Goal: Task Accomplishment & Management: Manage account settings

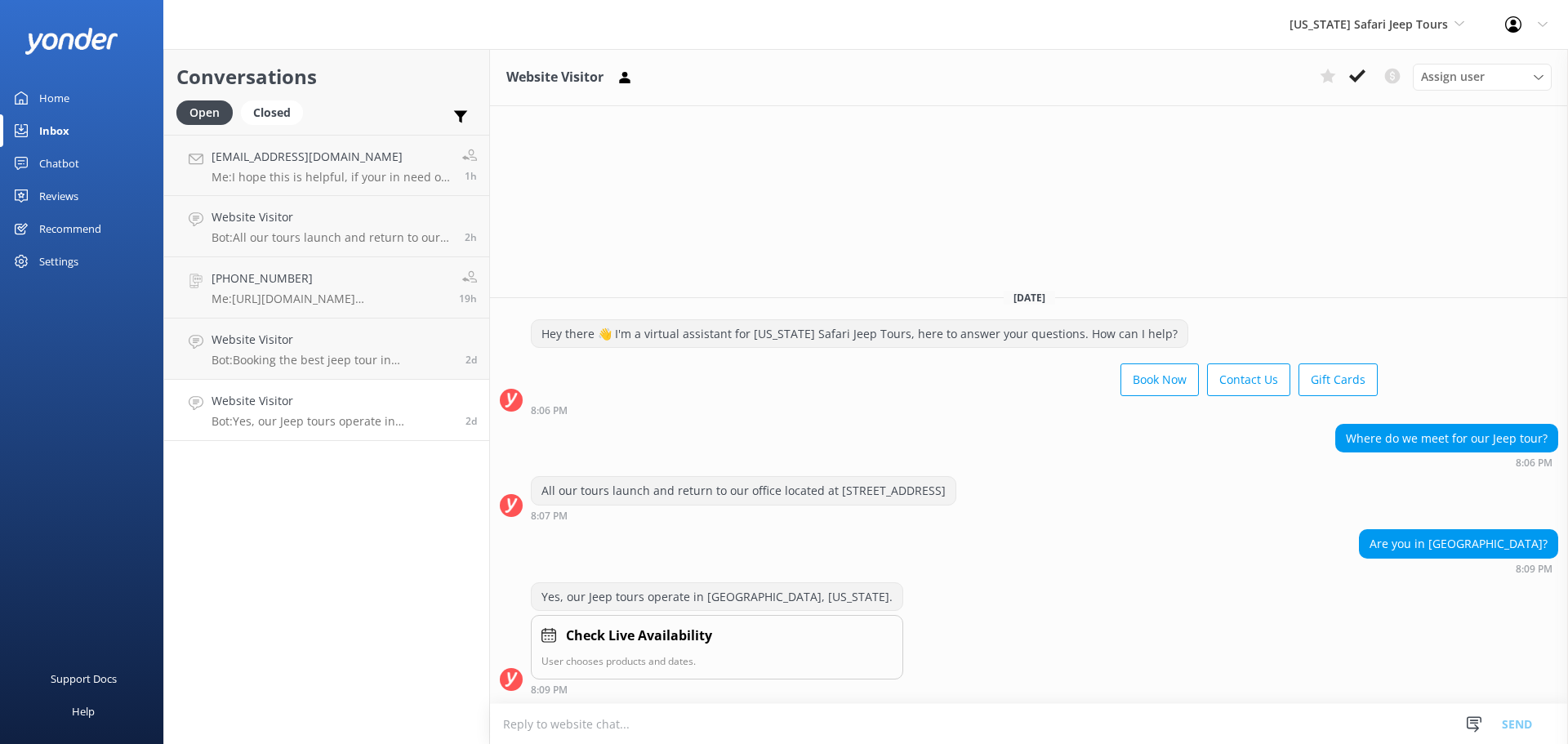
click at [65, 127] on div "Inbox" at bounding box center [54, 130] width 30 height 33
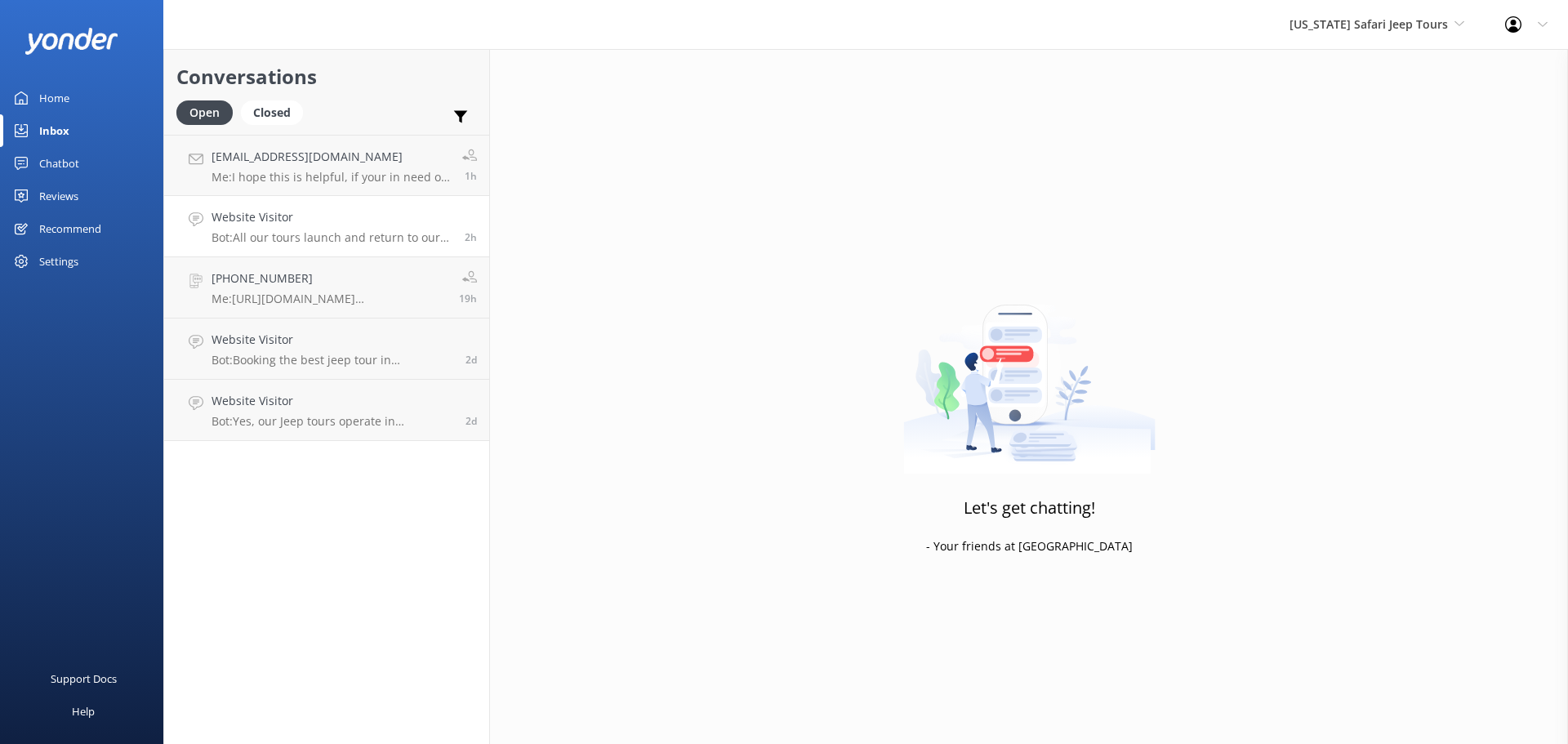
click at [377, 224] on h4 "Website Visitor" at bounding box center [332, 217] width 241 height 18
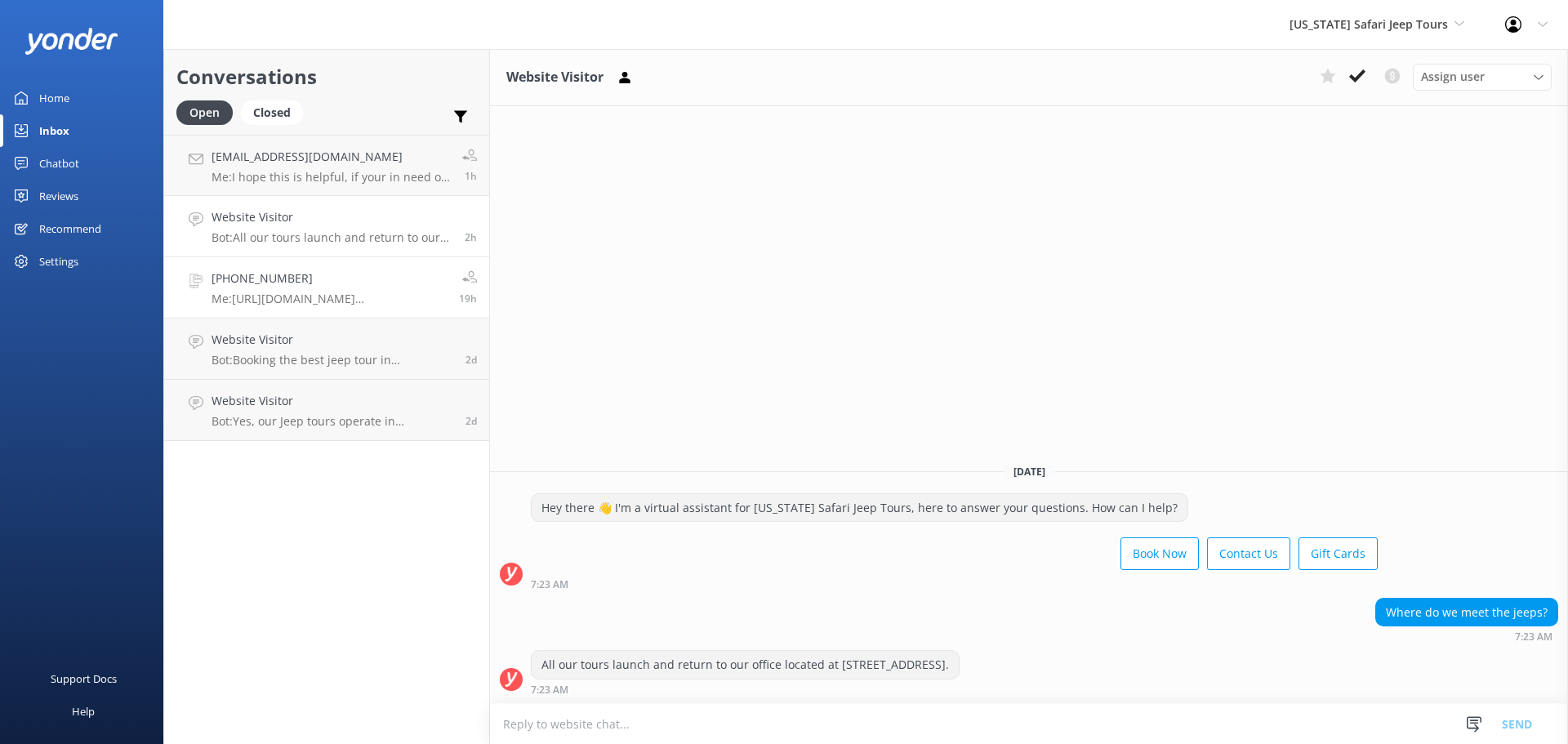
click at [390, 283] on h4 "[PHONE_NUMBER]" at bounding box center [329, 279] width 235 height 18
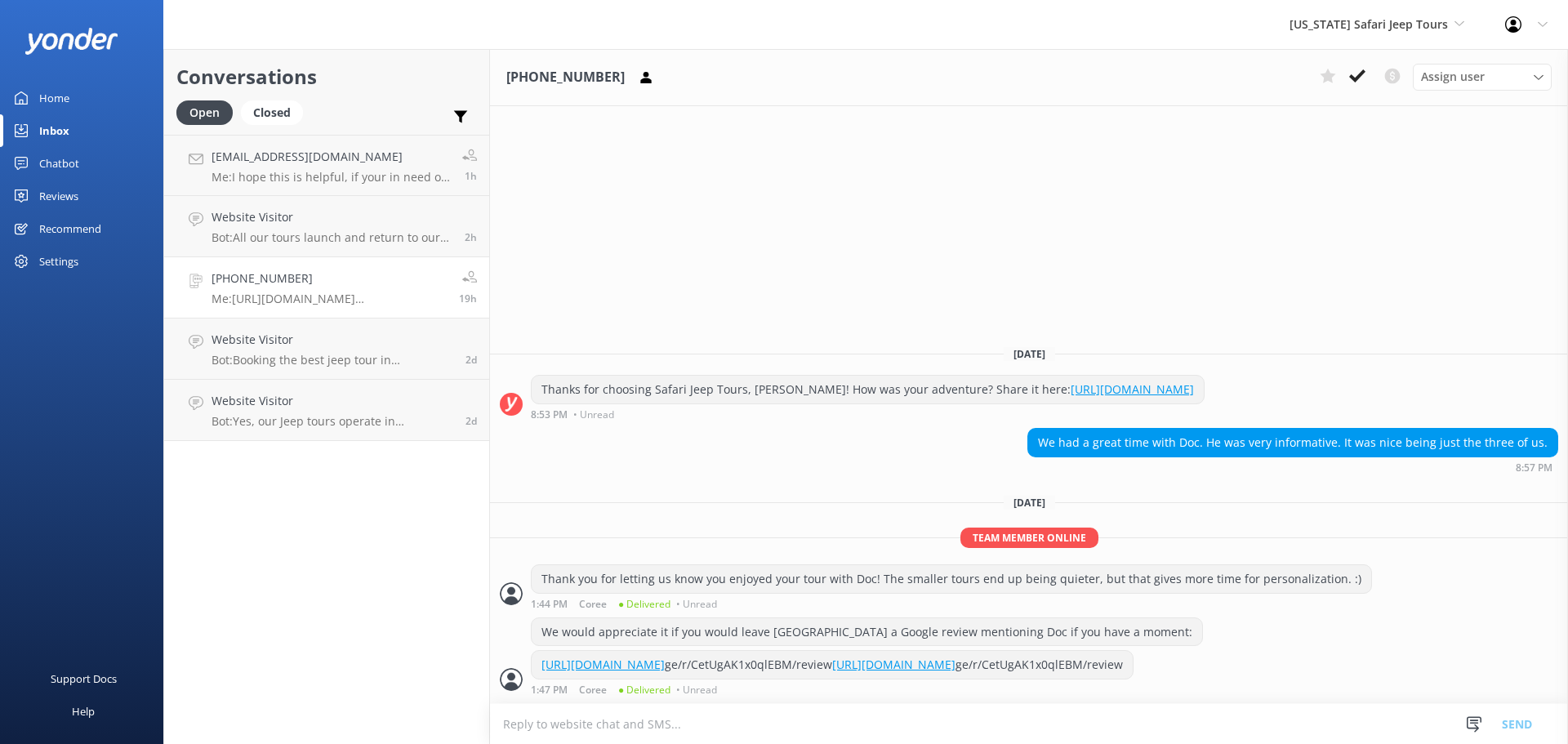
click at [763, 665] on div "[URL][DOMAIN_NAME] ge/r/CetUgAK1x0qlEBM/review [URL][DOMAIN_NAME] ge/r/CetUgAK1…" at bounding box center [832, 665] width 601 height 28
drag, startPoint x: 765, startPoint y: 665, endPoint x: 543, endPoint y: 674, distance: 222.2
click at [543, 674] on div "[URL][DOMAIN_NAME] ge/r/CetUgAK1x0qlEBM/review [URL][DOMAIN_NAME] ge/r/CetUgAK1…" at bounding box center [832, 665] width 601 height 28
copy div "[URL][DOMAIN_NAME] ge/r/CetUgAK1x0qlEBM/review"
click at [57, 126] on div "Inbox" at bounding box center [54, 130] width 30 height 33
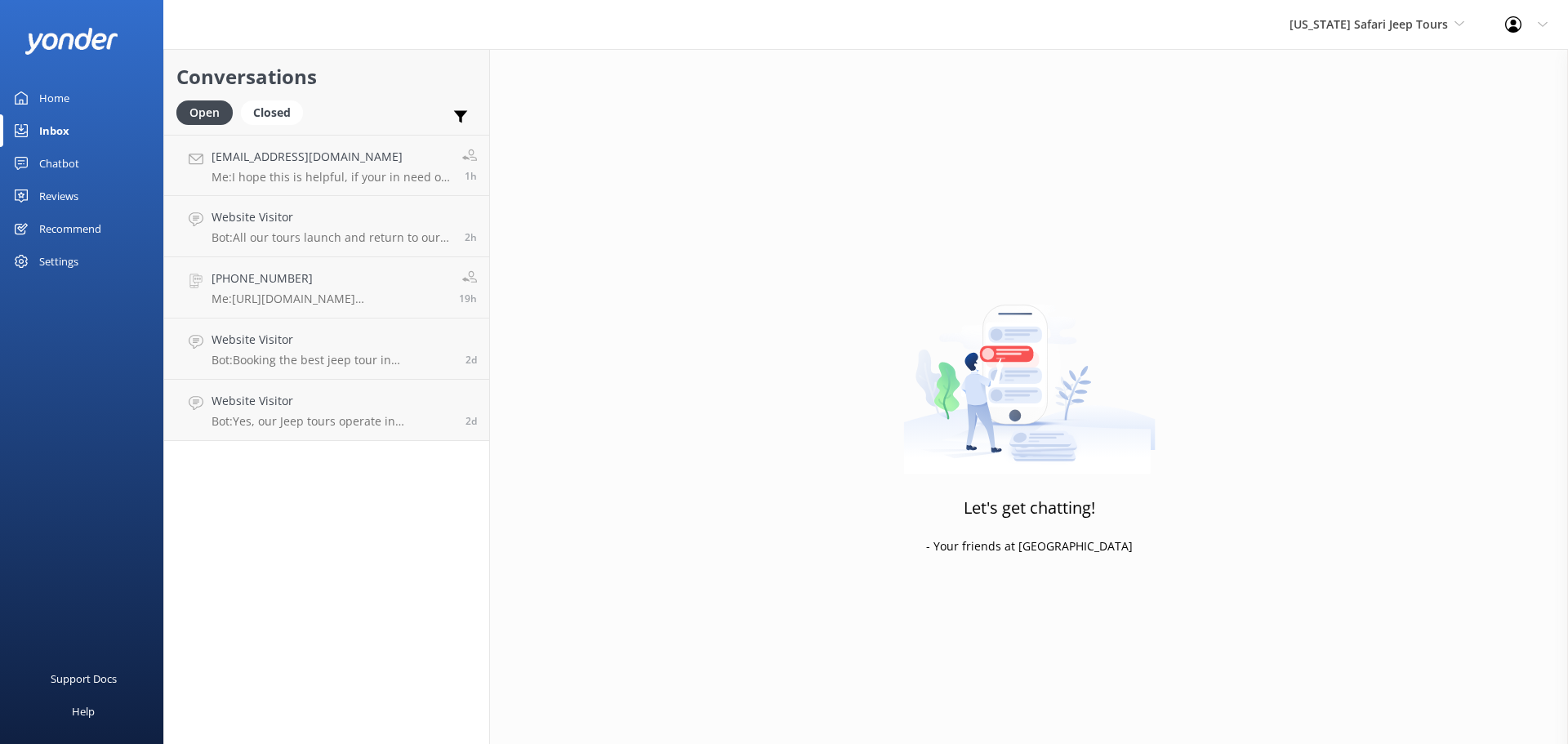
click at [71, 195] on div "Reviews" at bounding box center [58, 196] width 39 height 33
